Goal: Information Seeking & Learning: Learn about a topic

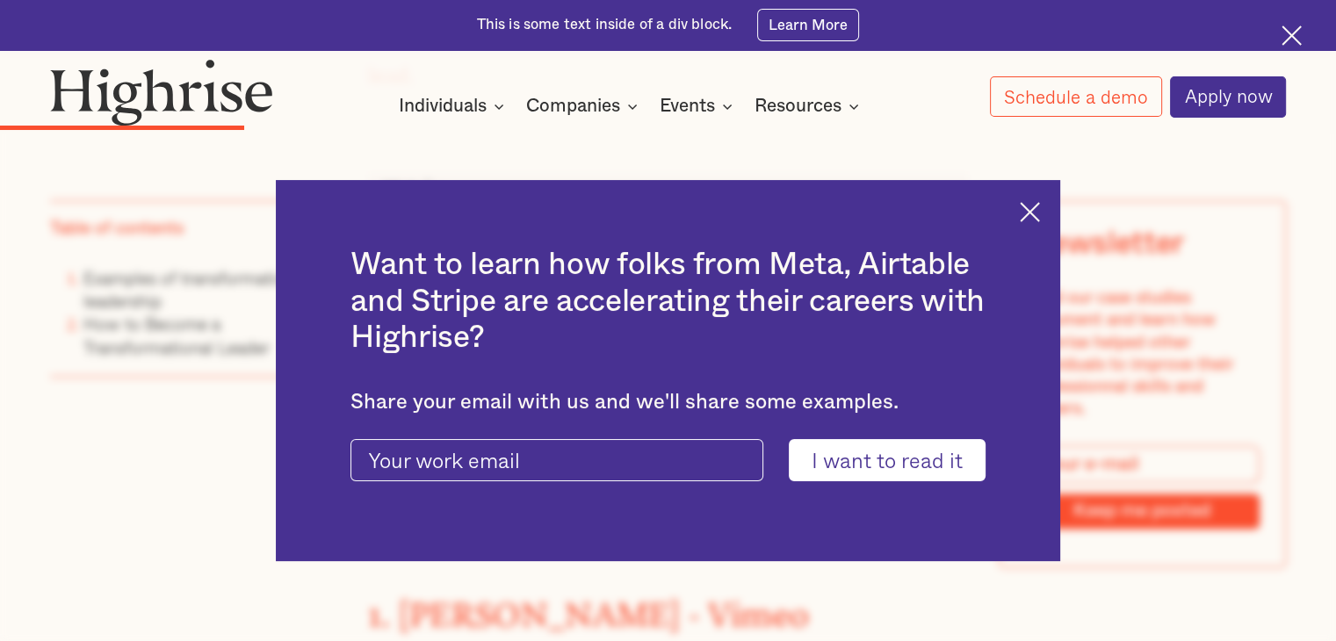
scroll to position [2372, 0]
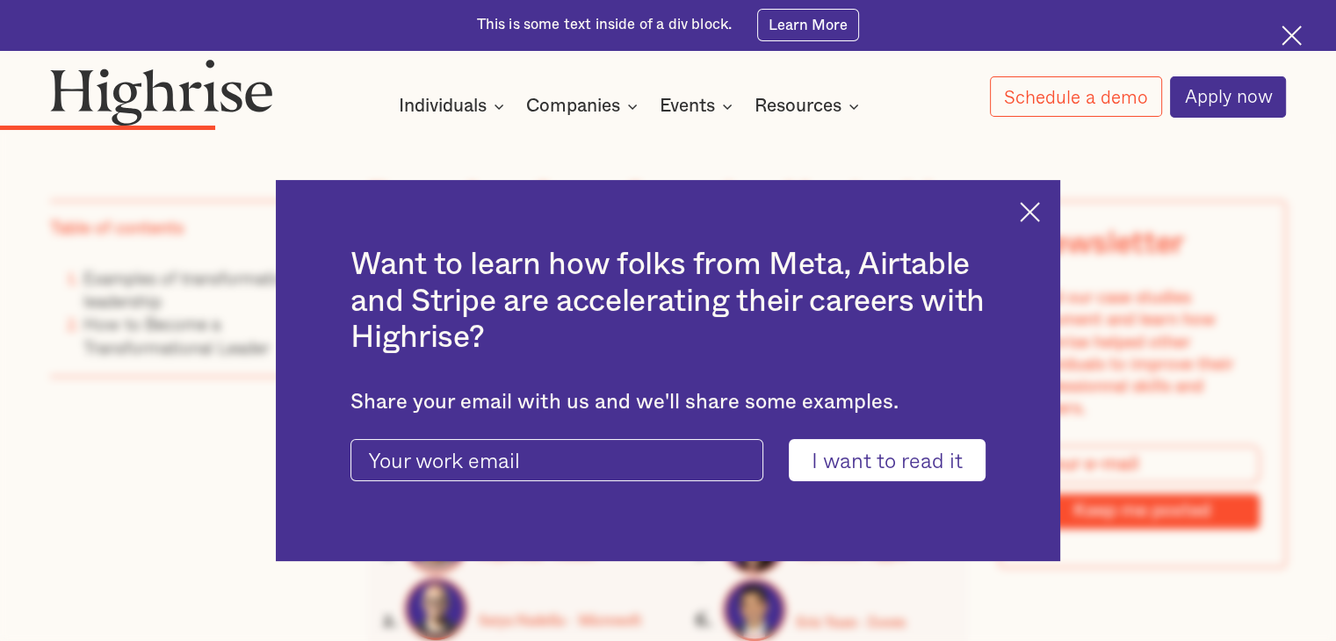
click at [1038, 213] on img at bounding box center [1030, 212] width 20 height 20
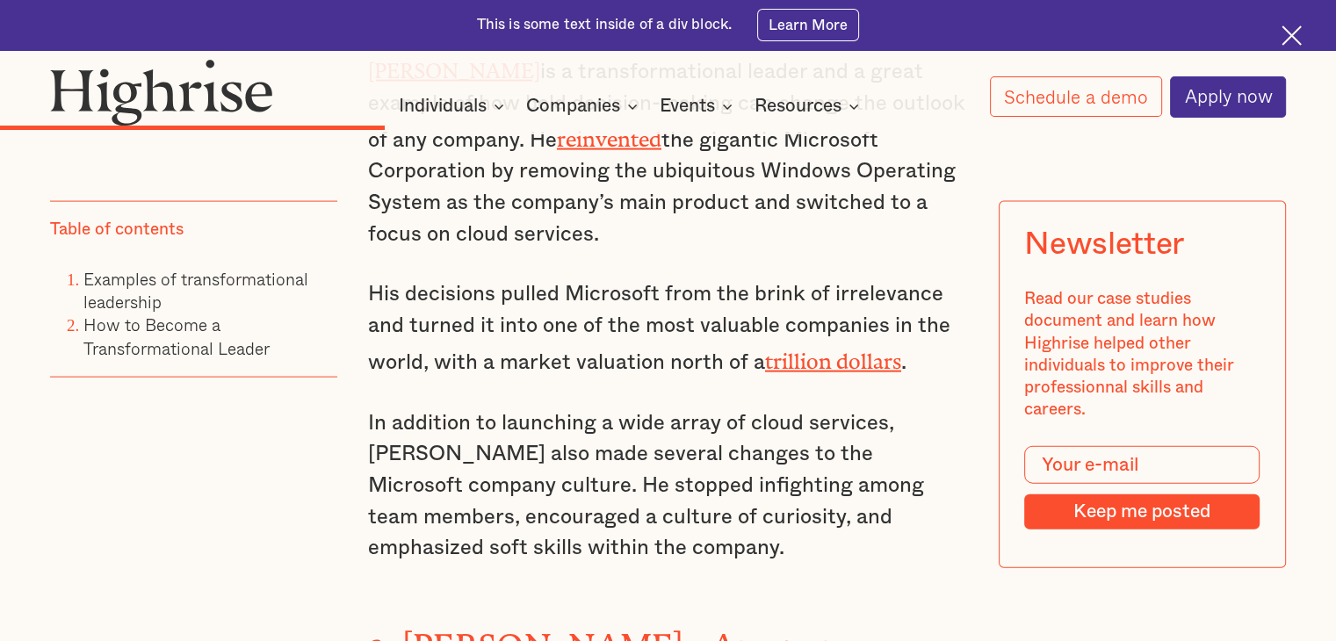
scroll to position [3777, 0]
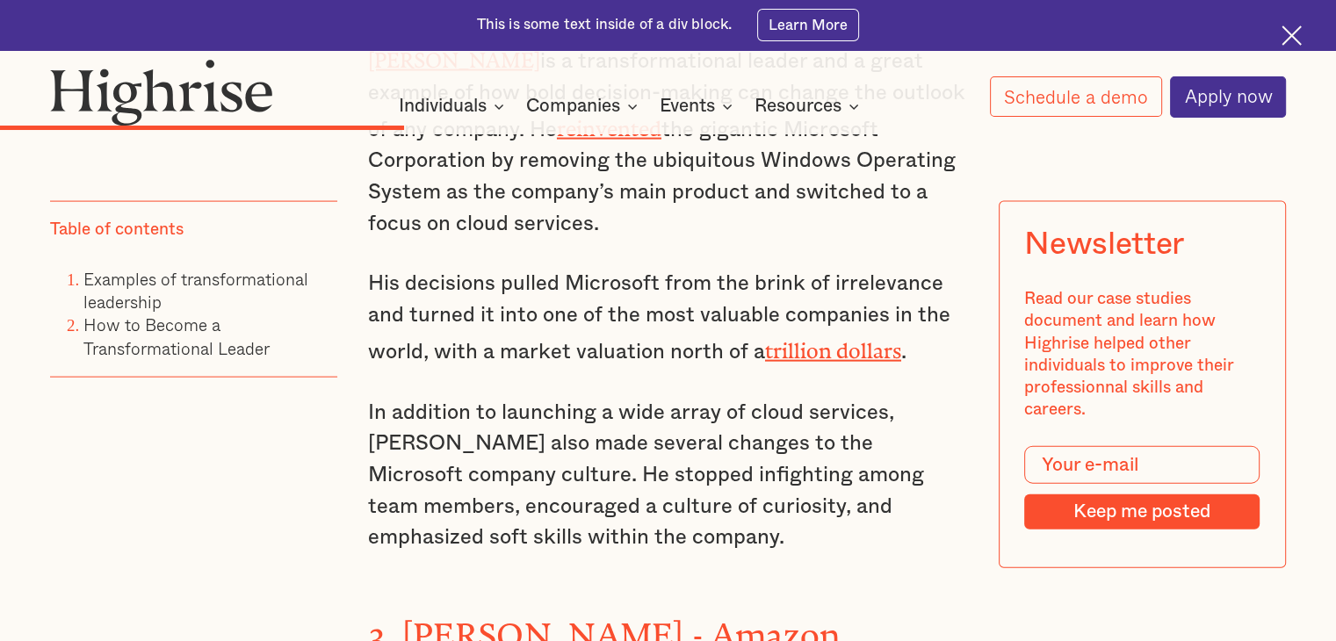
drag, startPoint x: 444, startPoint y: 442, endPoint x: 571, endPoint y: 506, distance: 142.6
click at [571, 506] on p "In addition to launching a wide array of cloud services, [PERSON_NAME] also mad…" at bounding box center [668, 476] width 600 height 156
copy p "He stopped infighting among team members, encouraged a culture of curiosity, an…"
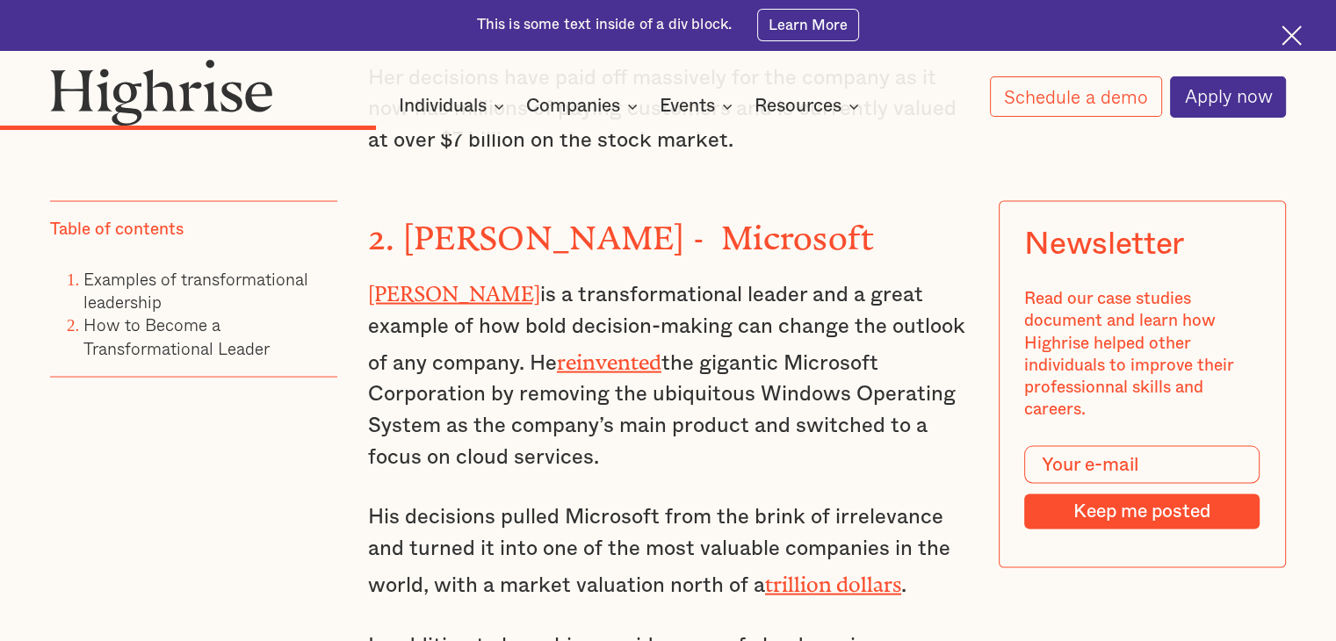
scroll to position [3514, 0]
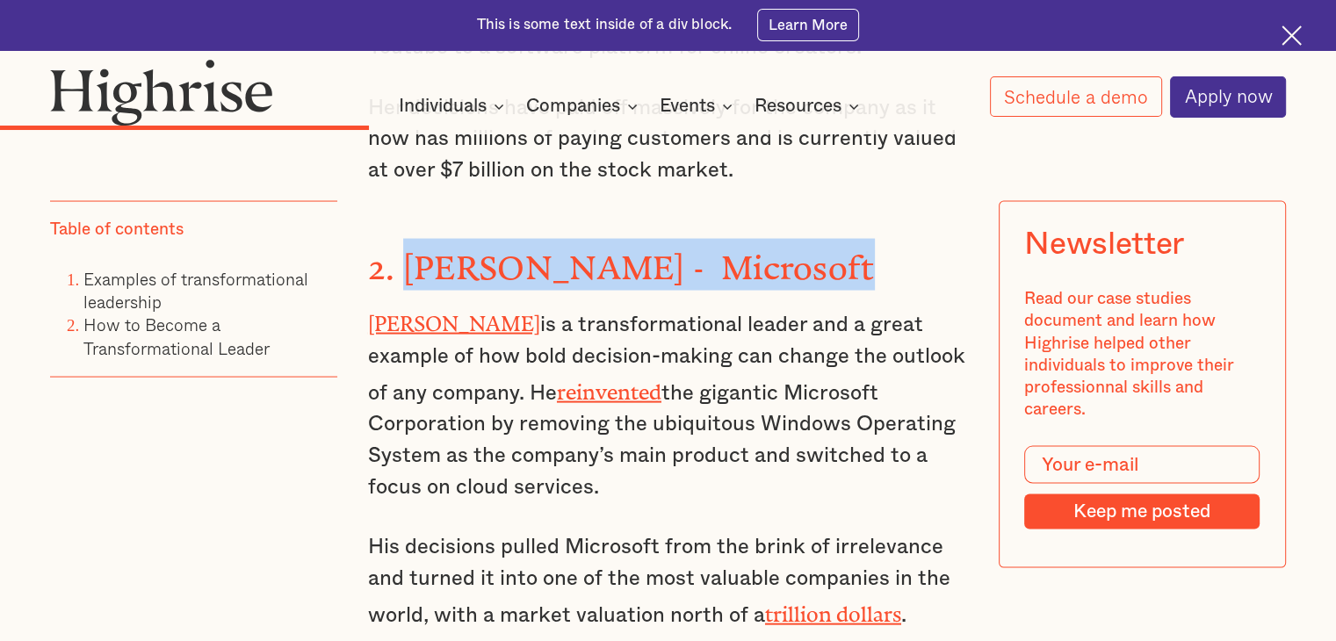
drag, startPoint x: 404, startPoint y: 250, endPoint x: 802, endPoint y: 250, distance: 397.9
click at [802, 250] on h3 "2. [PERSON_NAME] - Microsoft" at bounding box center [668, 265] width 600 height 52
copy strong "[PERSON_NAME] - Microsoft"
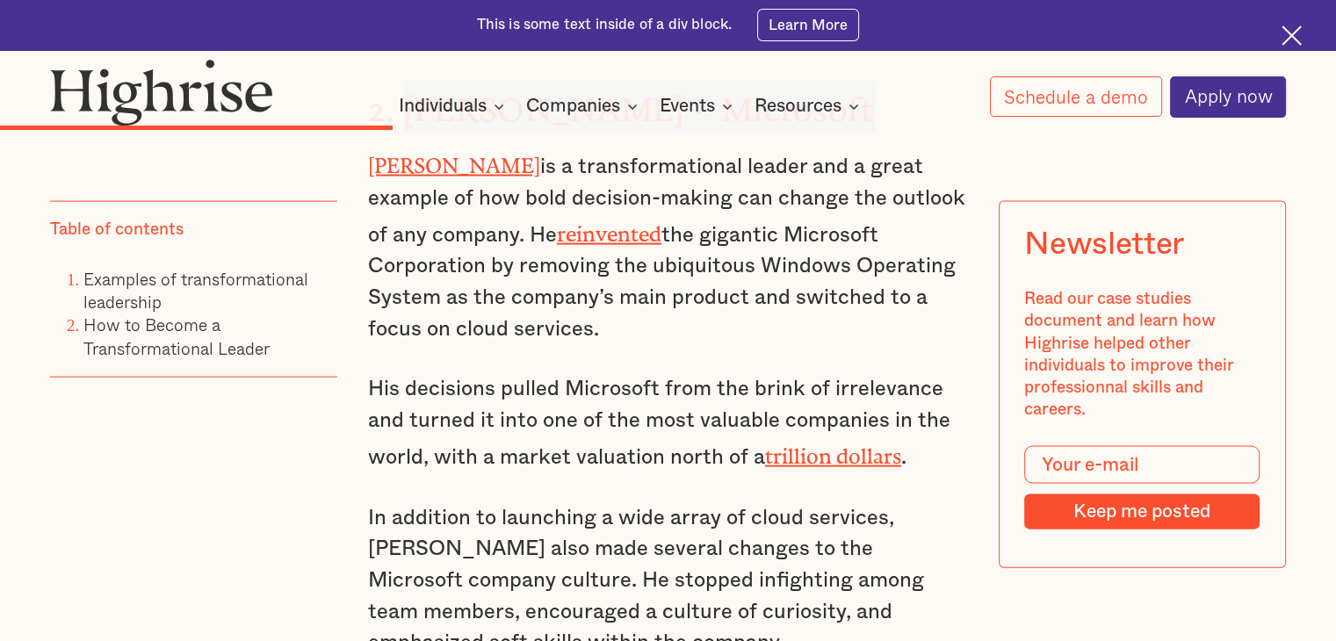
scroll to position [3689, 0]
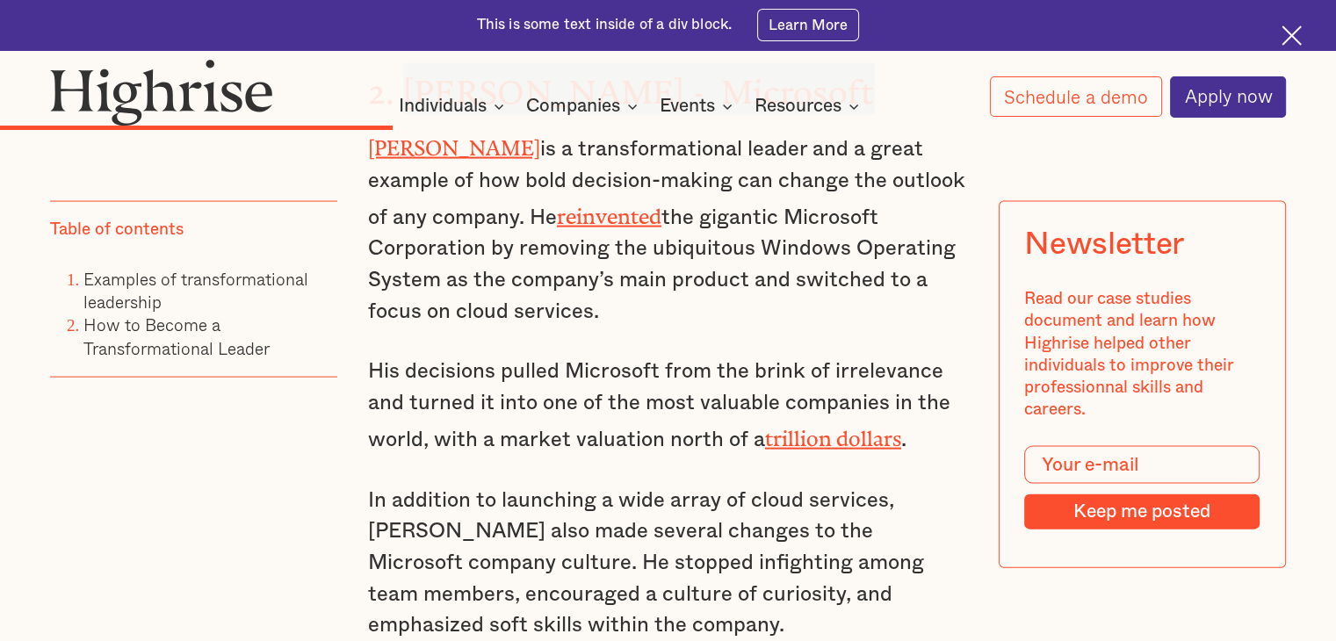
click at [1297, 33] on img at bounding box center [1292, 35] width 20 height 20
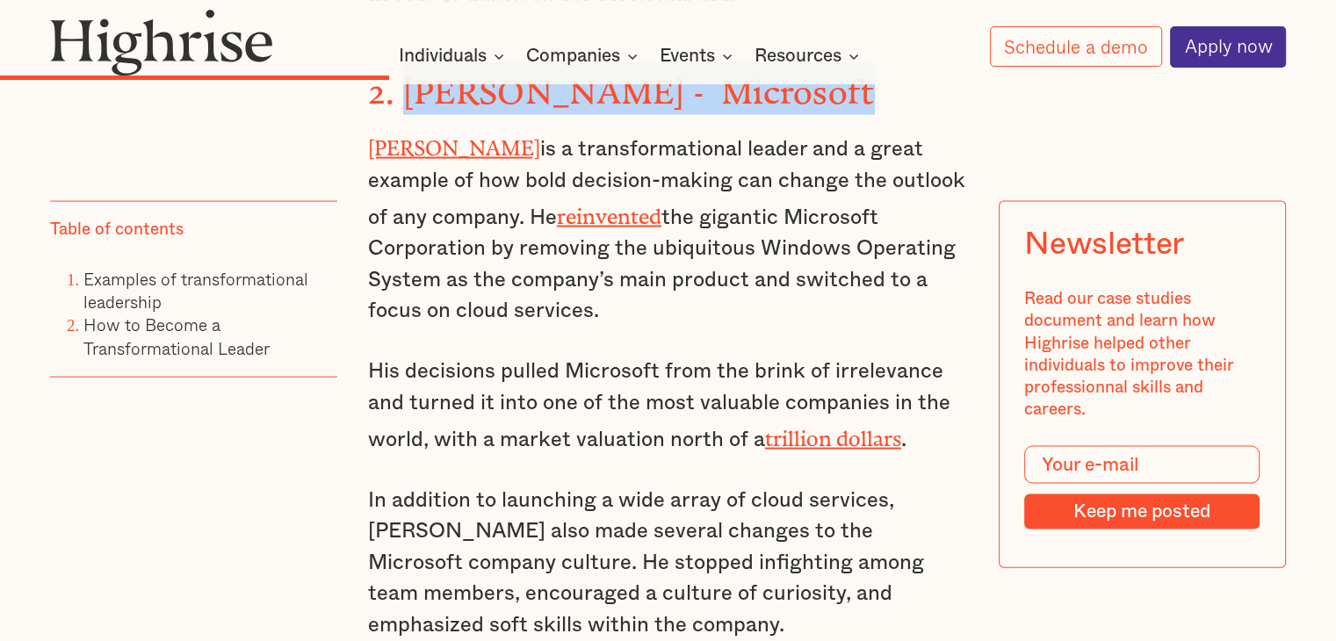
scroll to position [3638, 0]
drag, startPoint x: 465, startPoint y: 185, endPoint x: 885, endPoint y: 276, distance: 429.5
click at [885, 276] on p "[PERSON_NAME] is a transformational leader and a great example of how bold deci…" at bounding box center [668, 229] width 600 height 199
copy p "He reinvented the gigantic Microsoft Corporation by removing the ubiquitous Win…"
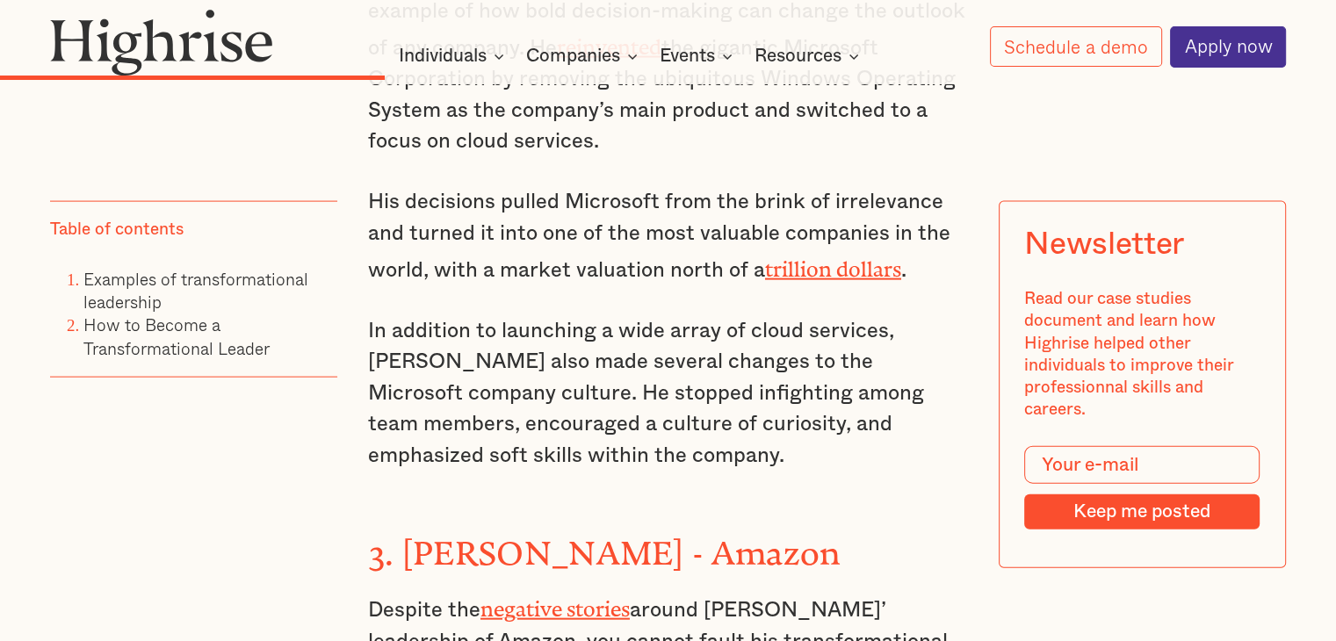
scroll to position [3814, 0]
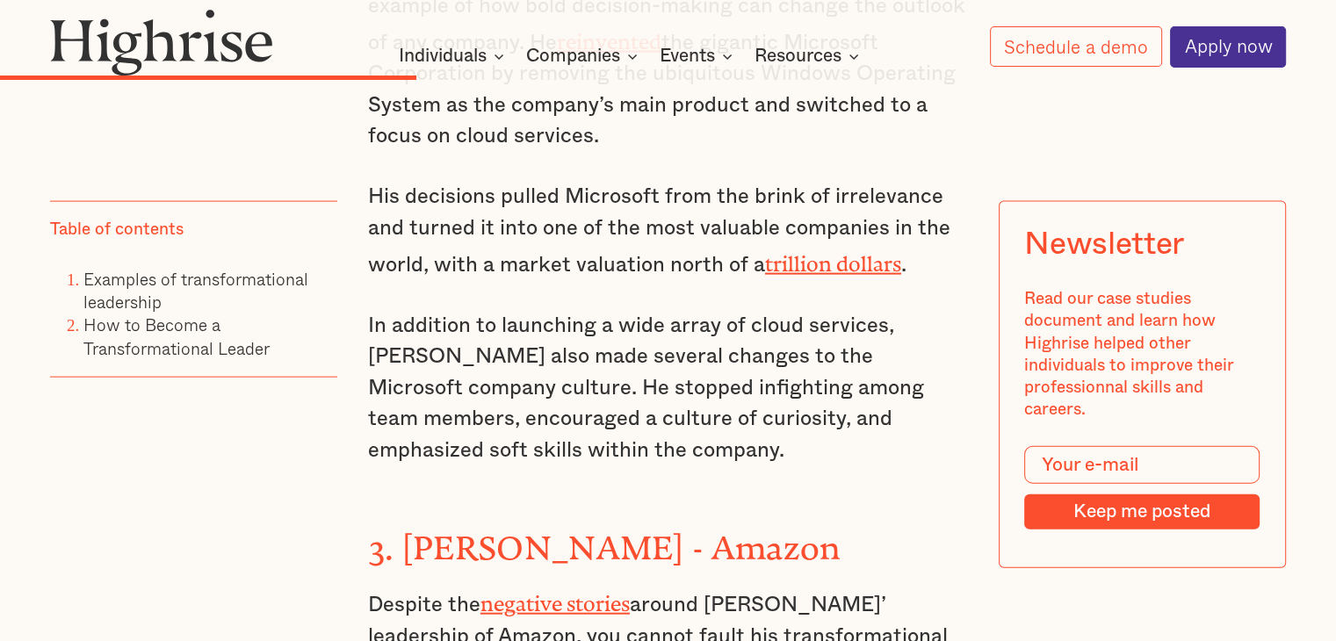
drag, startPoint x: 480, startPoint y: 356, endPoint x: 577, endPoint y: 433, distance: 124.4
click at [577, 433] on p "In addition to launching a wide array of cloud services, [PERSON_NAME] also mad…" at bounding box center [668, 389] width 600 height 156
copy p "stopped infighting among team members, encouraged a culture of curiosity, and e…"
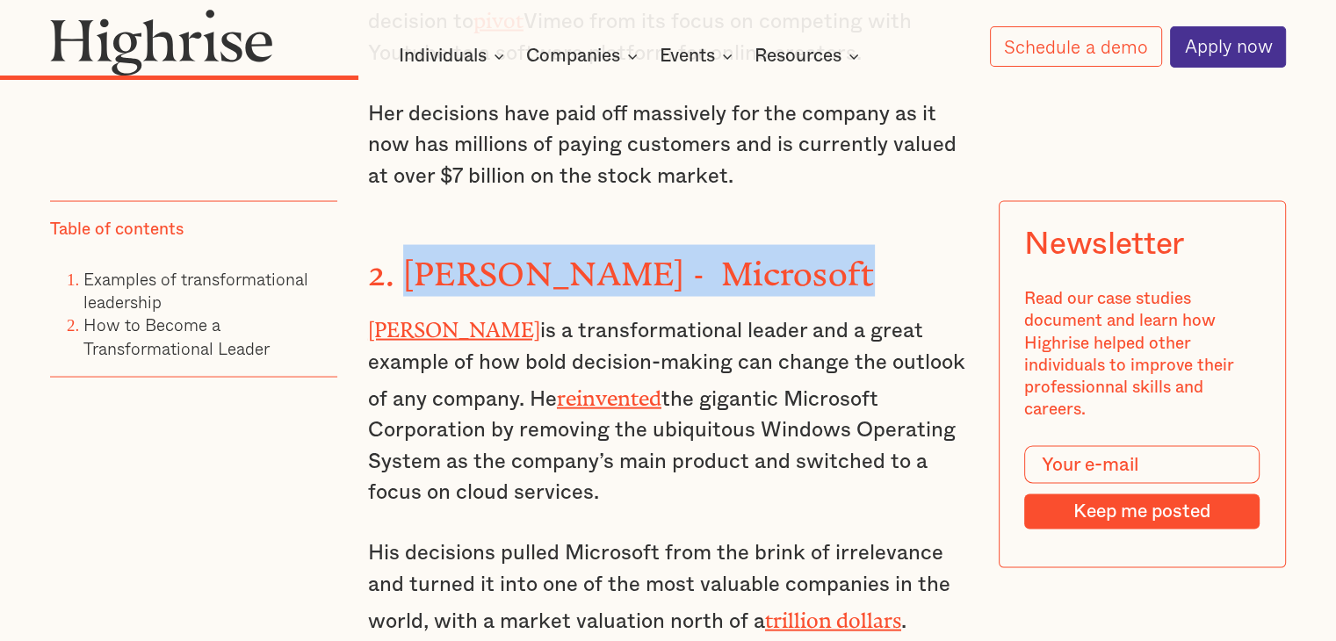
scroll to position [3375, 0]
